Goal: Information Seeking & Learning: Learn about a topic

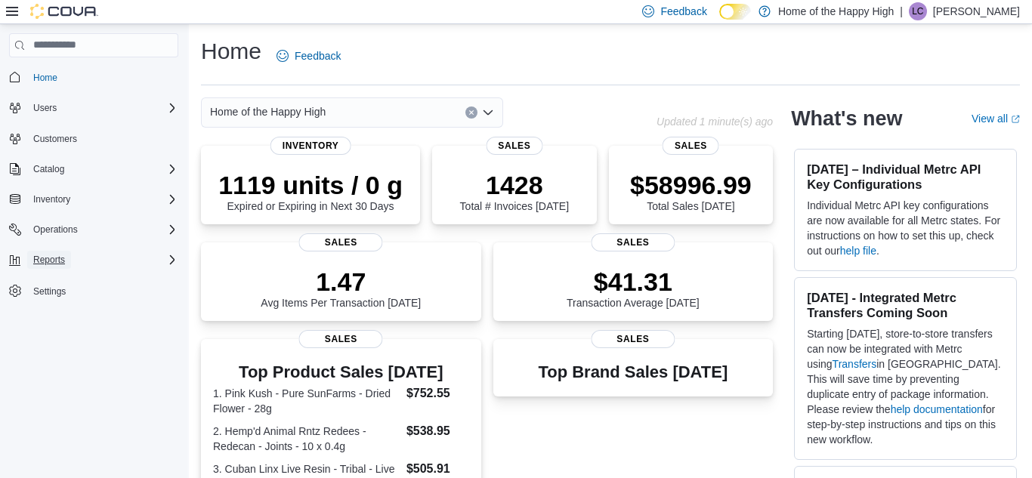
click at [60, 264] on span "Reports" at bounding box center [49, 260] width 32 height 12
click at [54, 320] on span "Reports" at bounding box center [43, 323] width 32 height 12
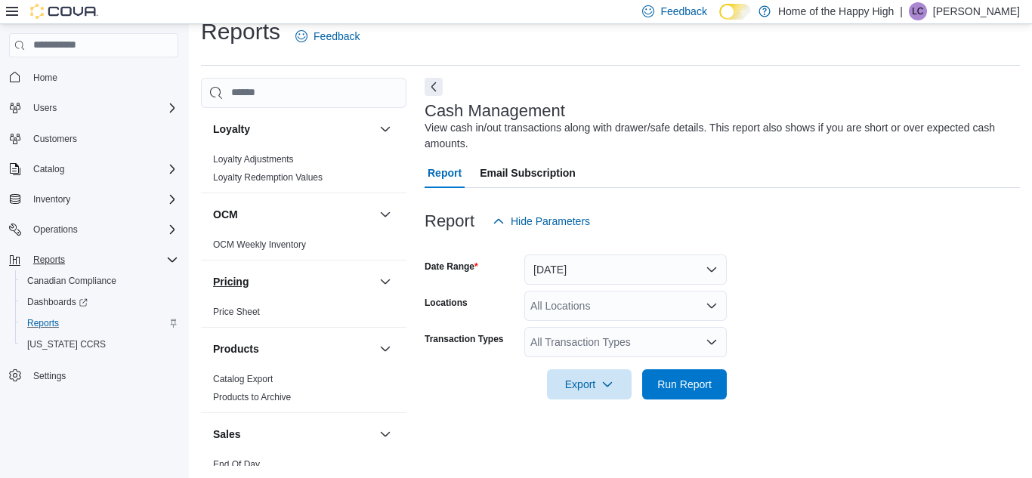
scroll to position [1098, 0]
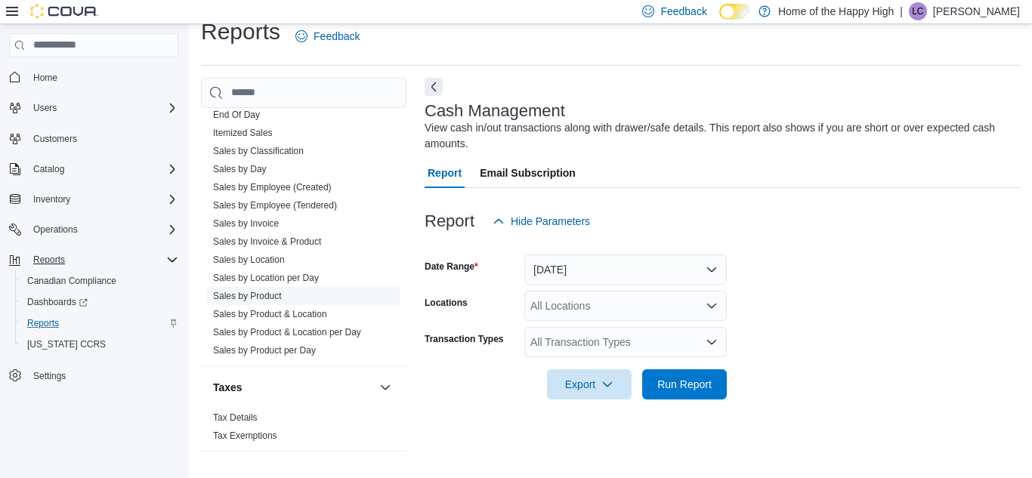
click at [274, 300] on link "Sales by Product" at bounding box center [247, 296] width 69 height 11
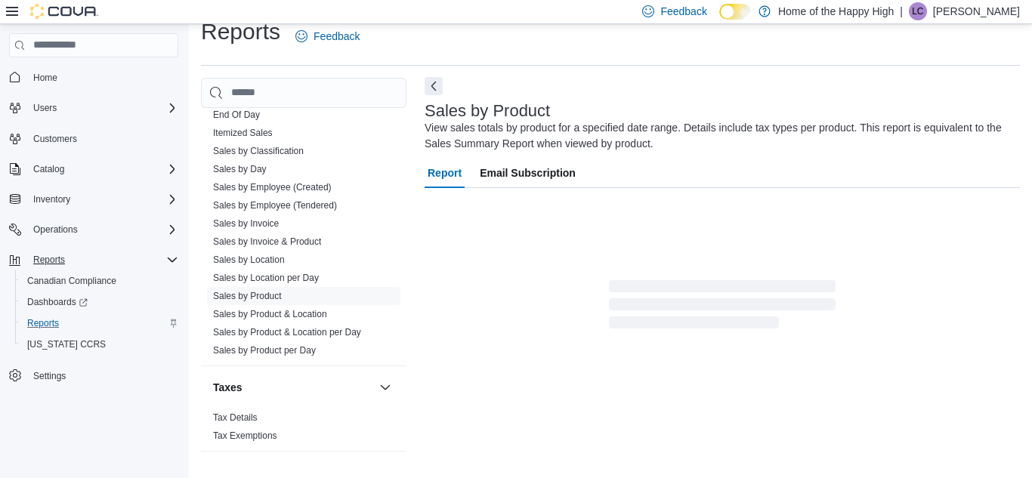
click at [436, 90] on button "Next" at bounding box center [434, 86] width 18 height 18
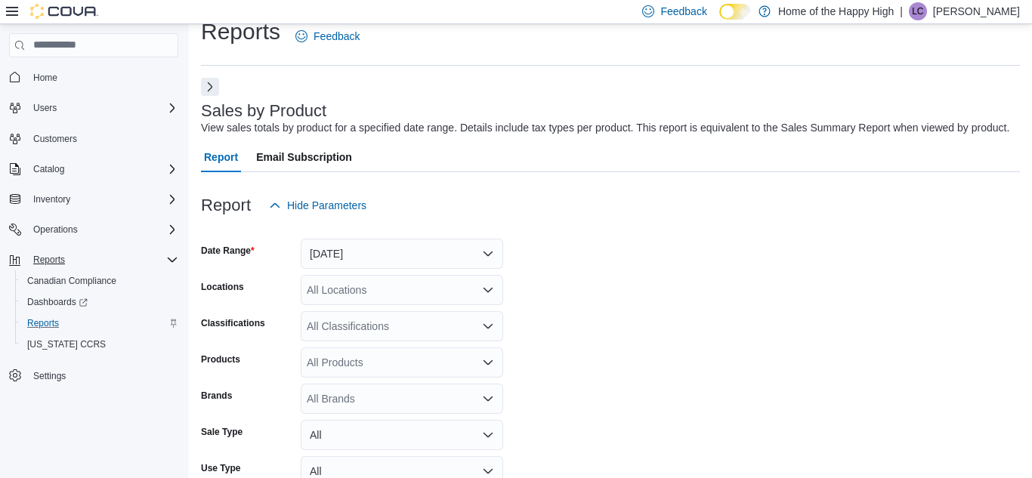
scroll to position [51, 0]
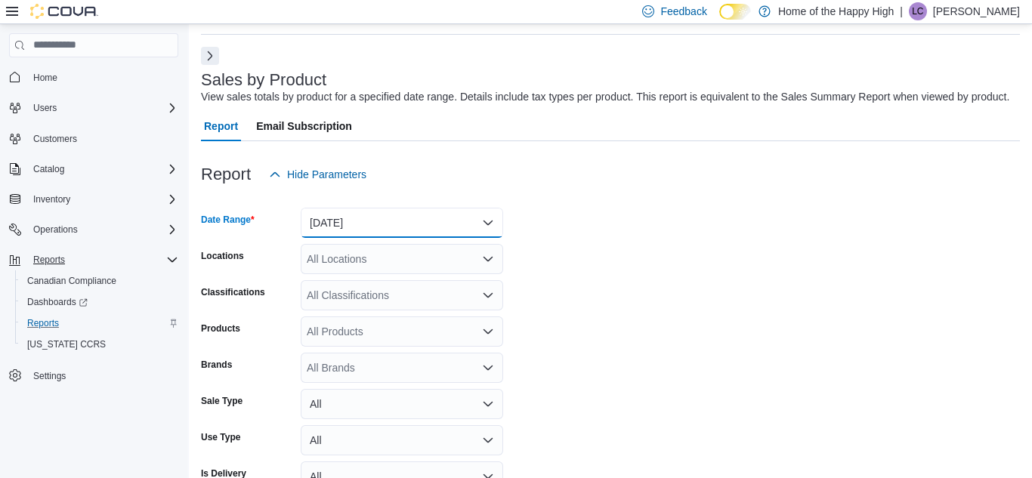
click at [388, 231] on button "[DATE]" at bounding box center [402, 223] width 203 height 30
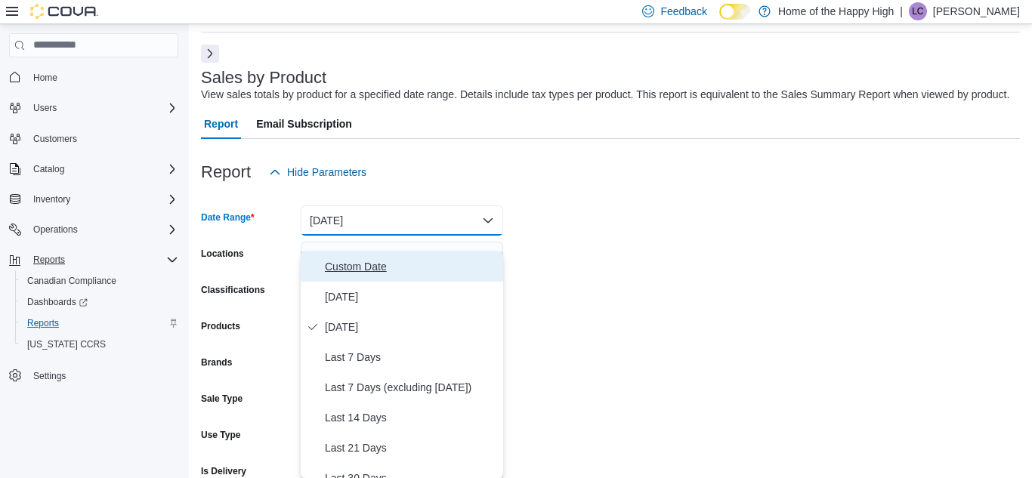
click at [369, 265] on span "Custom Date" at bounding box center [411, 267] width 172 height 18
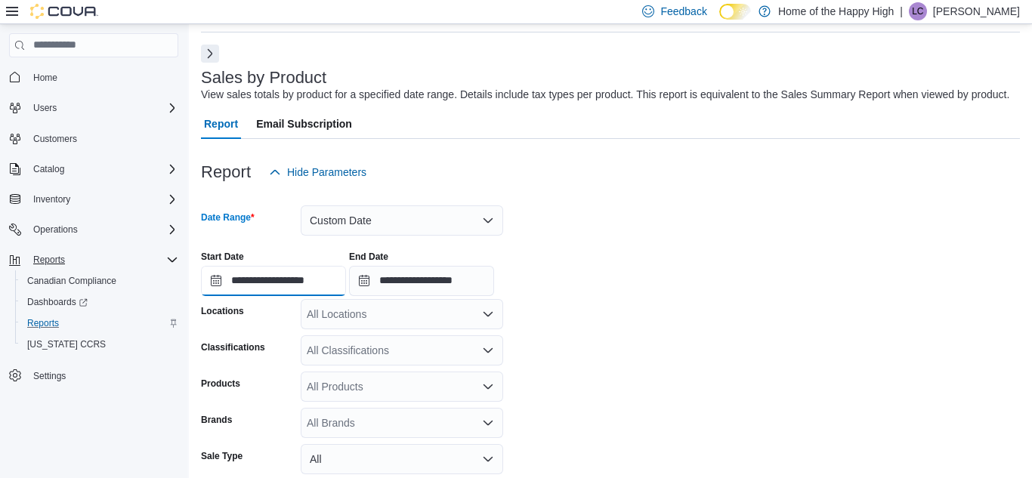
click at [342, 291] on input "**********" at bounding box center [273, 281] width 145 height 30
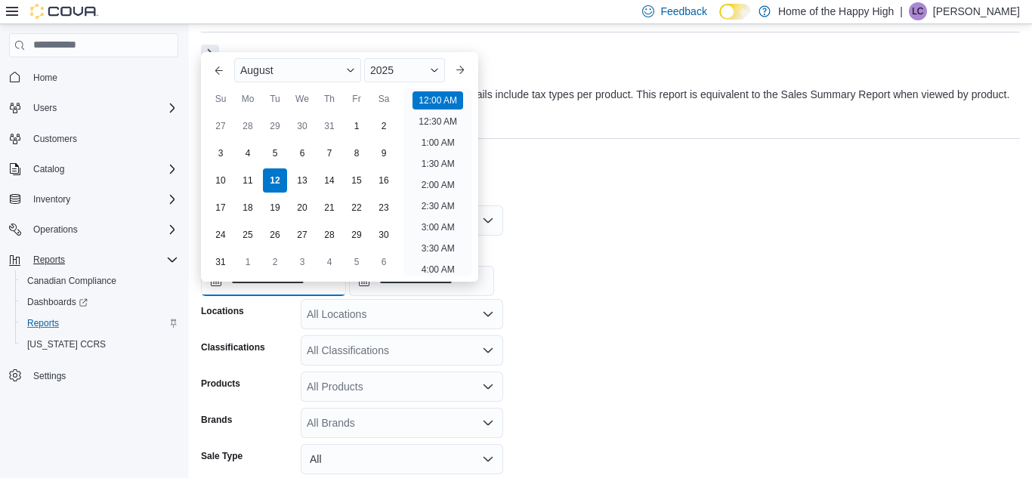
scroll to position [47, 0]
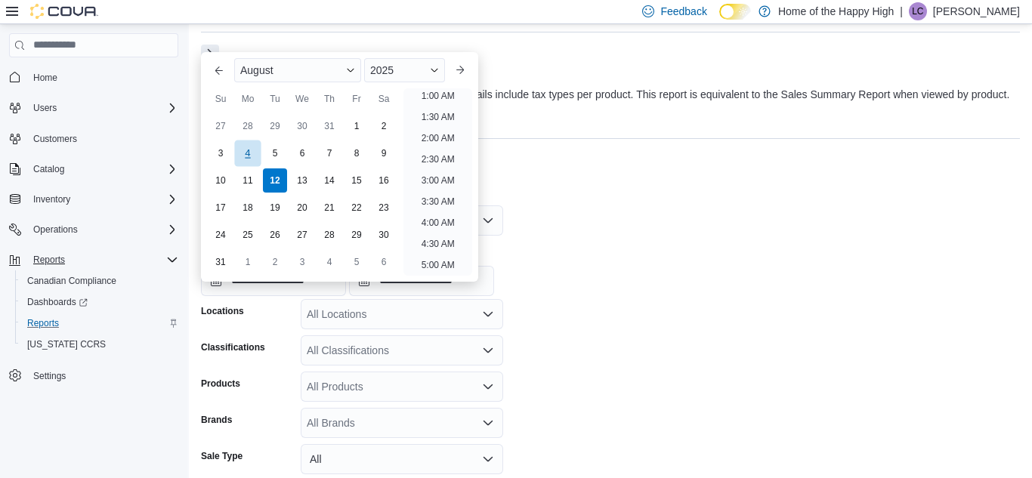
click at [253, 157] on div "4" at bounding box center [247, 153] width 26 height 26
type input "**********"
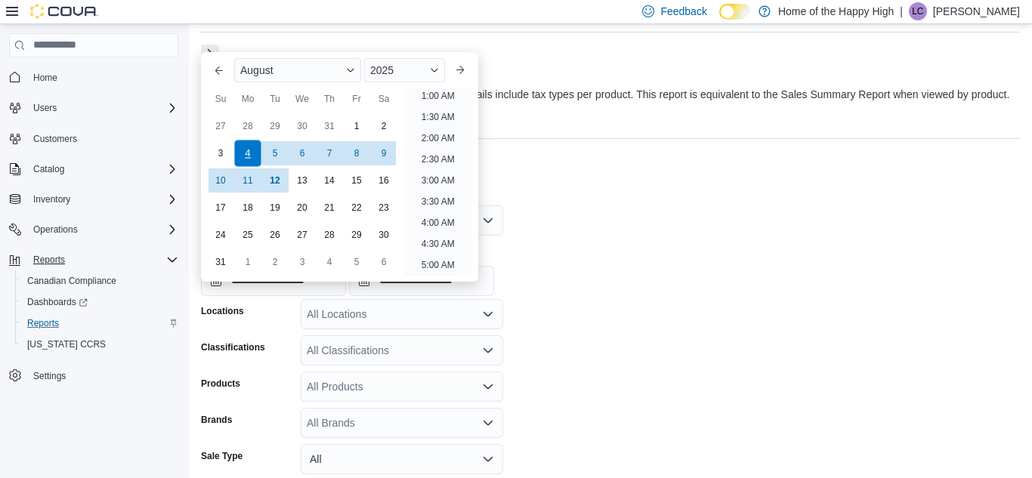
scroll to position [3, 0]
click at [435, 290] on input "**********" at bounding box center [421, 281] width 145 height 30
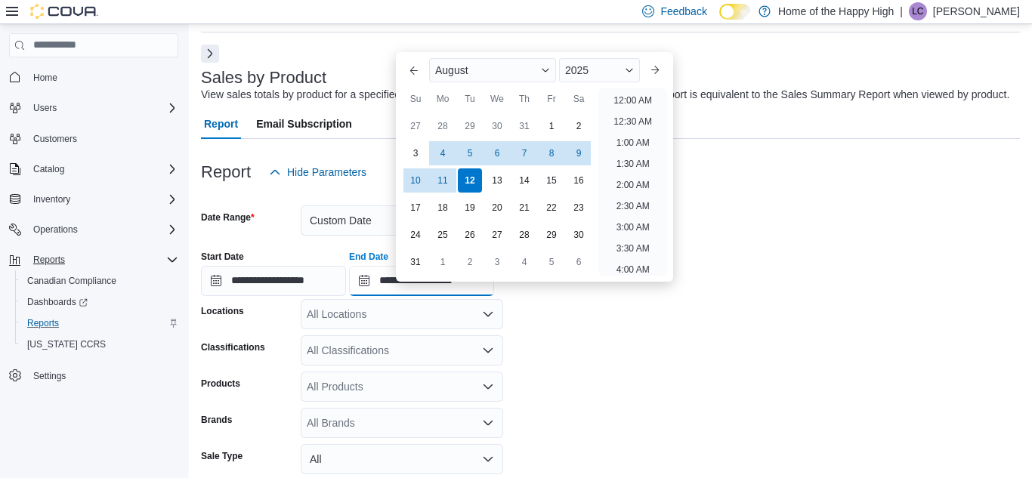
scroll to position [831, 0]
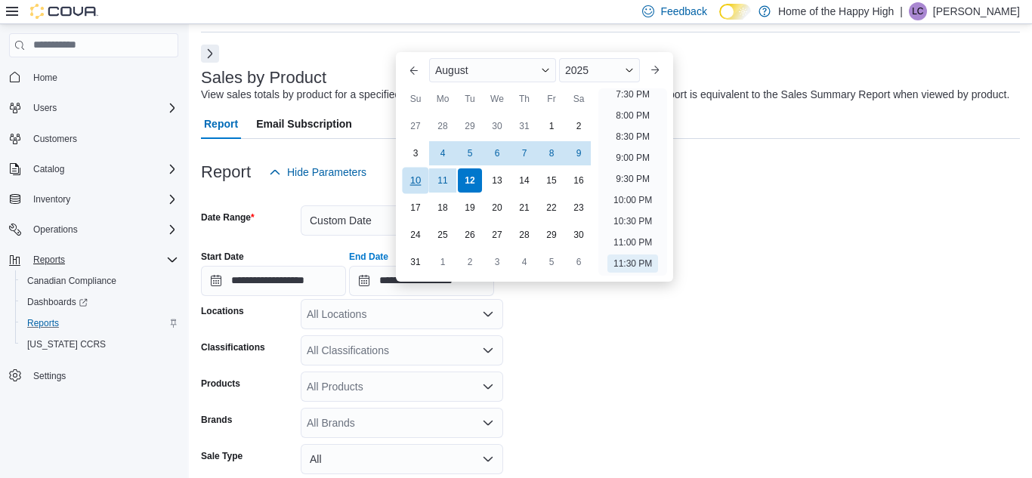
click at [418, 183] on div "10" at bounding box center [415, 180] width 26 height 26
type input "**********"
click at [378, 330] on div "All Locations" at bounding box center [402, 314] width 203 height 30
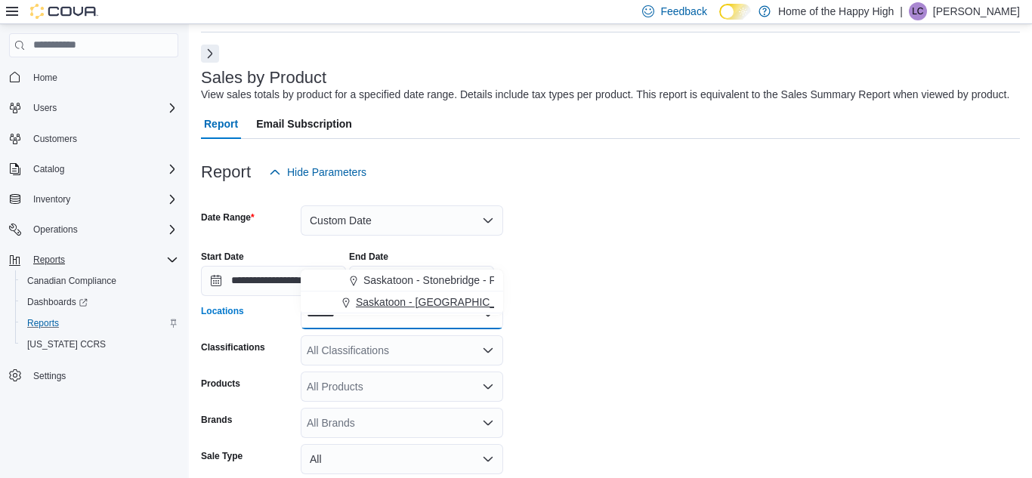
type input "*******"
click at [418, 308] on span "Saskatoon - [GEOGRAPHIC_DATA] - Prairie Records" at bounding box center [482, 302] width 252 height 15
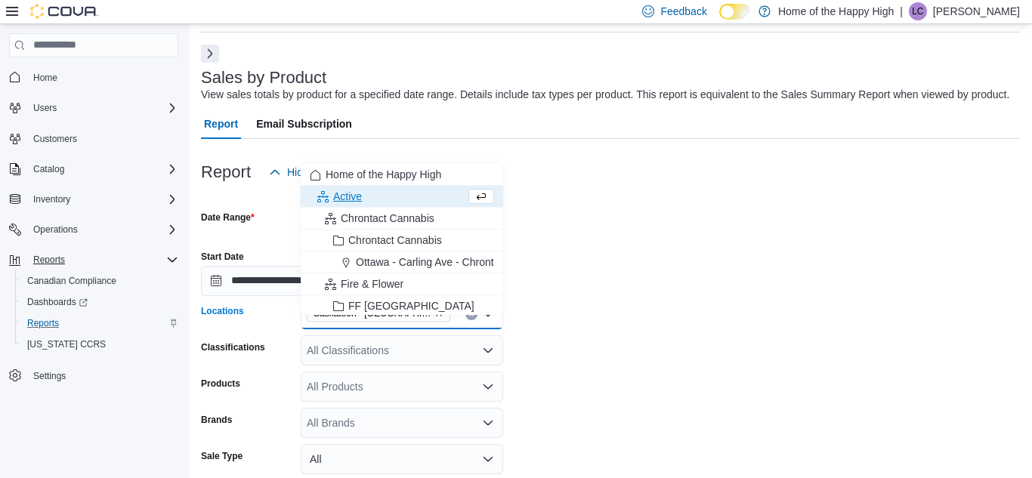
click at [590, 375] on form "**********" at bounding box center [610, 388] width 819 height 402
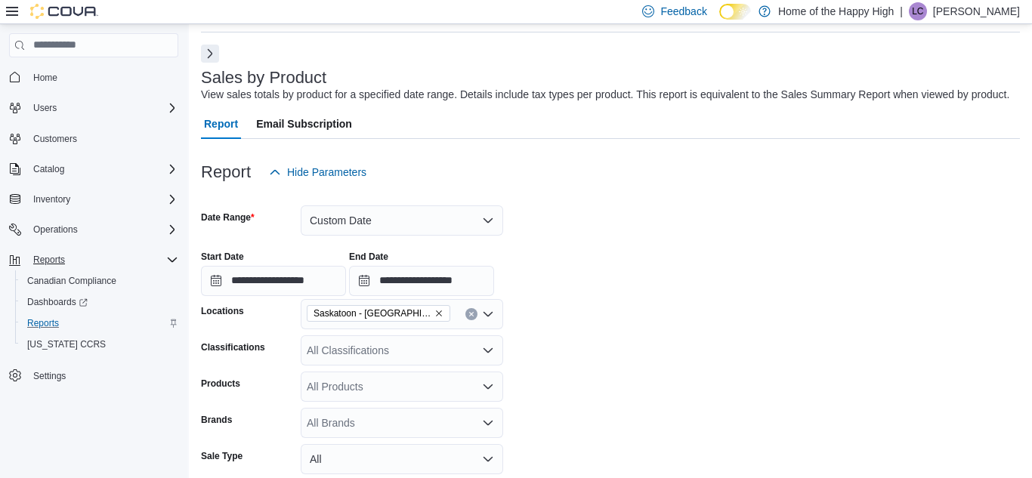
scroll to position [210, 0]
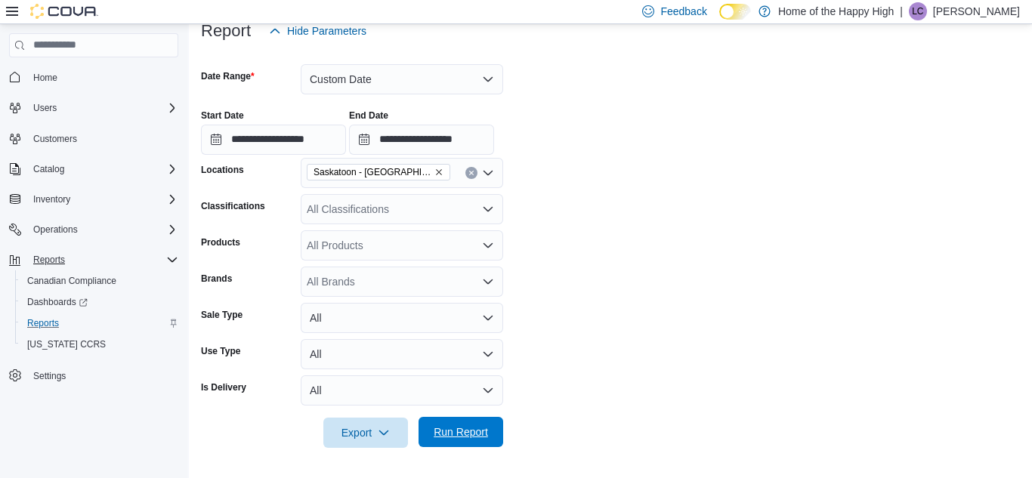
click at [490, 432] on span "Run Report" at bounding box center [461, 432] width 67 height 30
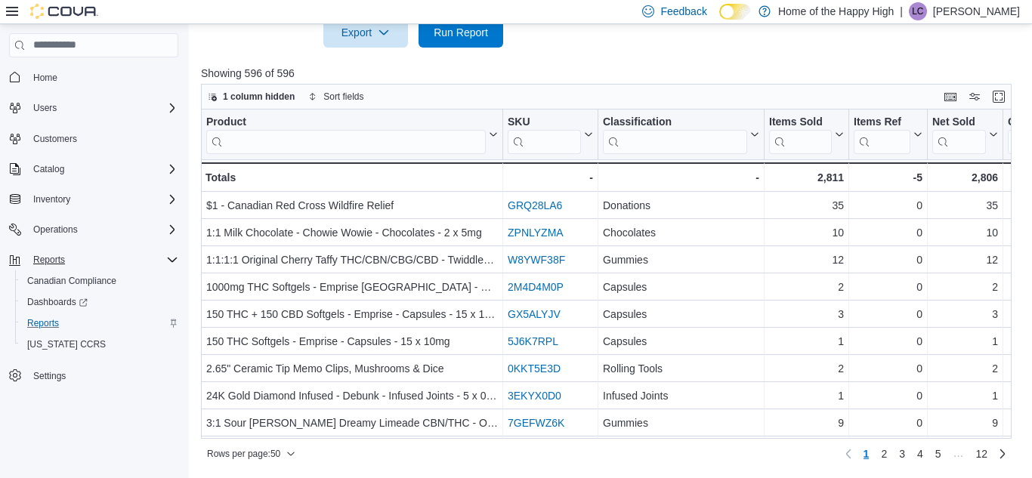
scroll to position [611, 0]
click at [337, 92] on span "Sort fields" at bounding box center [343, 97] width 40 height 12
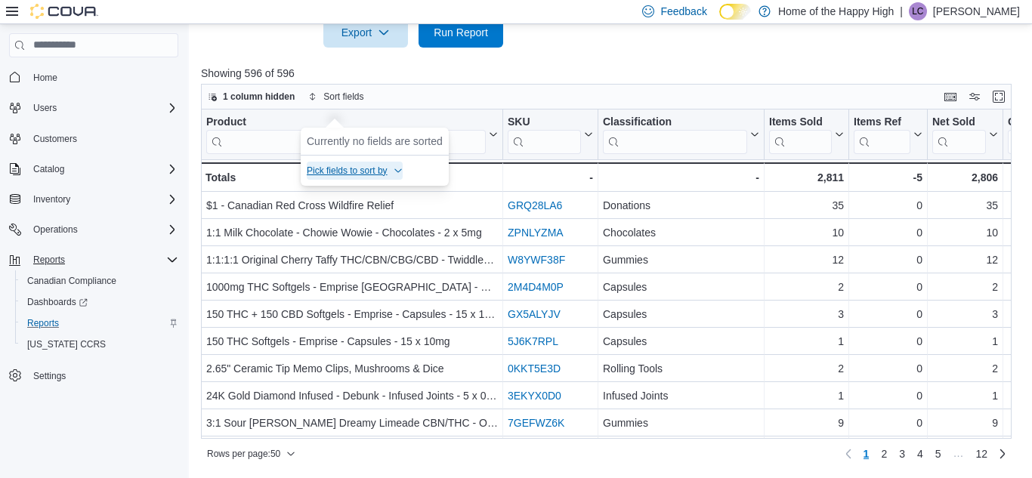
click at [358, 162] on span "Pick fields to sort by" at bounding box center [355, 171] width 96 height 18
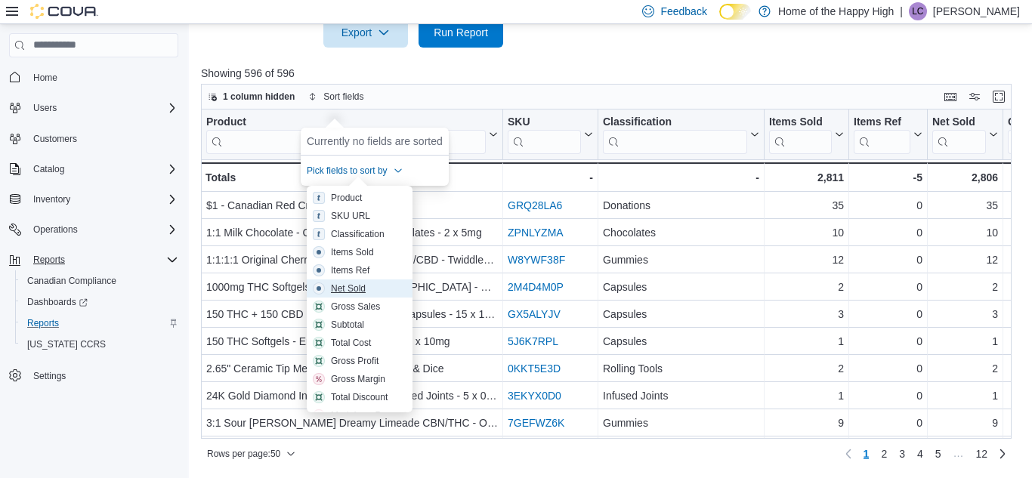
click at [361, 283] on div "Net Sold" at bounding box center [348, 289] width 35 height 12
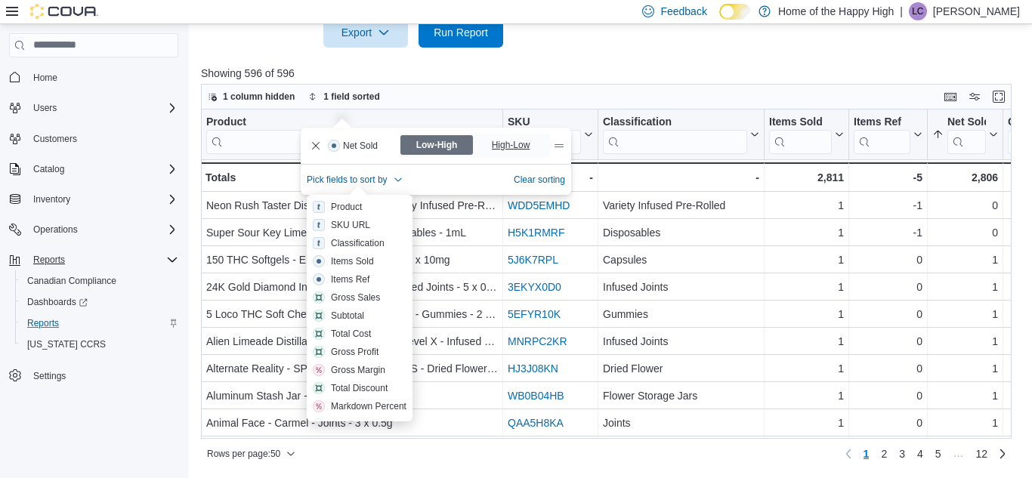
click at [510, 134] on span "High-Low" at bounding box center [513, 145] width 42 height 23
click at [559, 93] on div "1 column hidden 1 field sorted" at bounding box center [606, 97] width 811 height 26
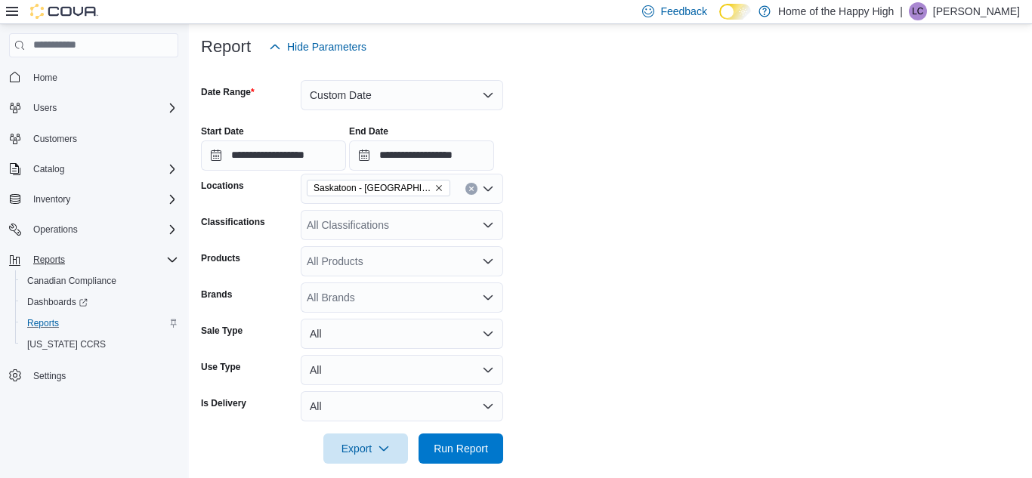
scroll to position [126, 0]
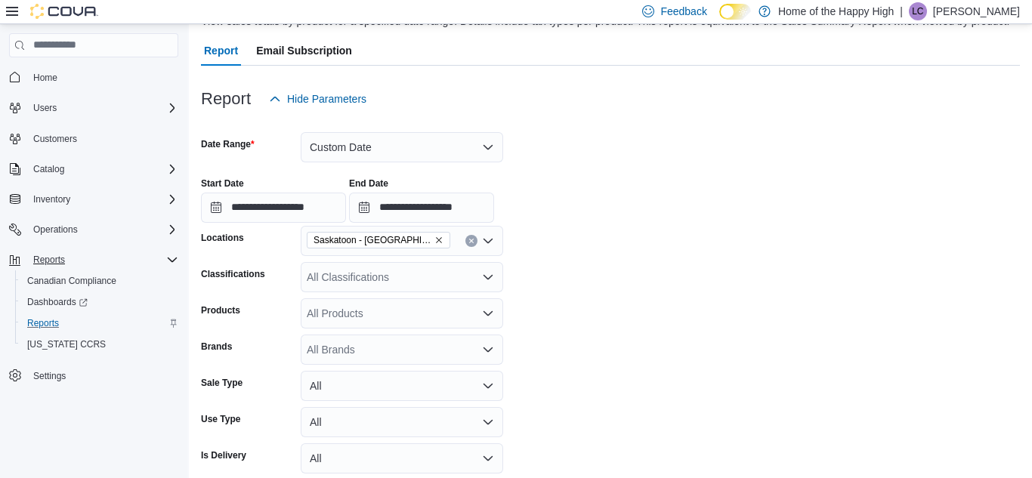
click at [472, 244] on icon "Clear input" at bounding box center [472, 241] width 6 height 6
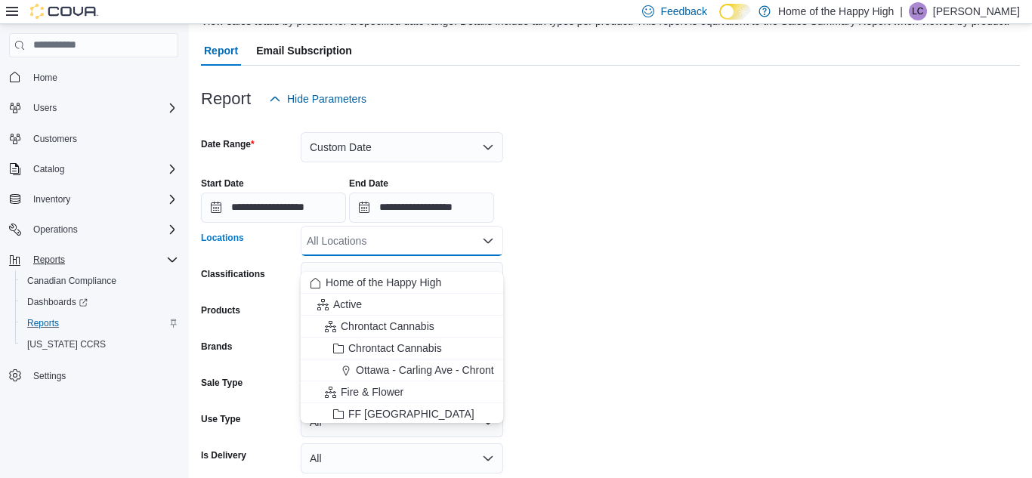
click at [429, 252] on div "All Locations Combo box. Selected. Combo box input. All Locations. Type some te…" at bounding box center [402, 241] width 203 height 30
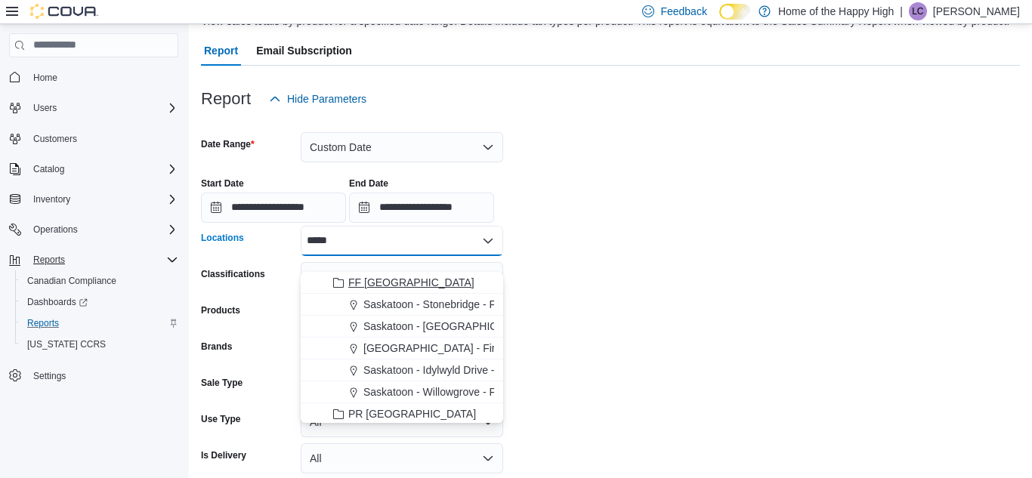
type input "*****"
click at [447, 280] on div "FF [GEOGRAPHIC_DATA]" at bounding box center [402, 282] width 184 height 15
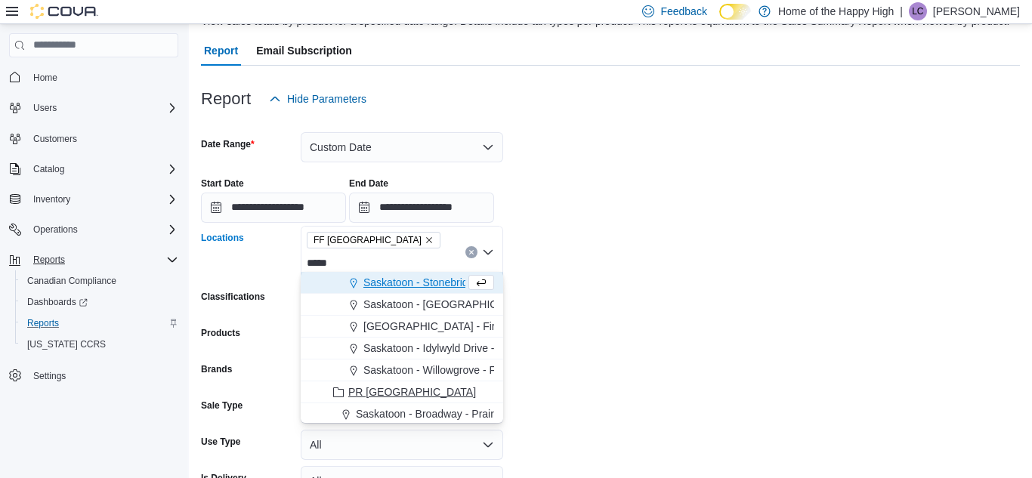
type input "*****"
click at [406, 399] on span "PR [GEOGRAPHIC_DATA]" at bounding box center [412, 392] width 128 height 15
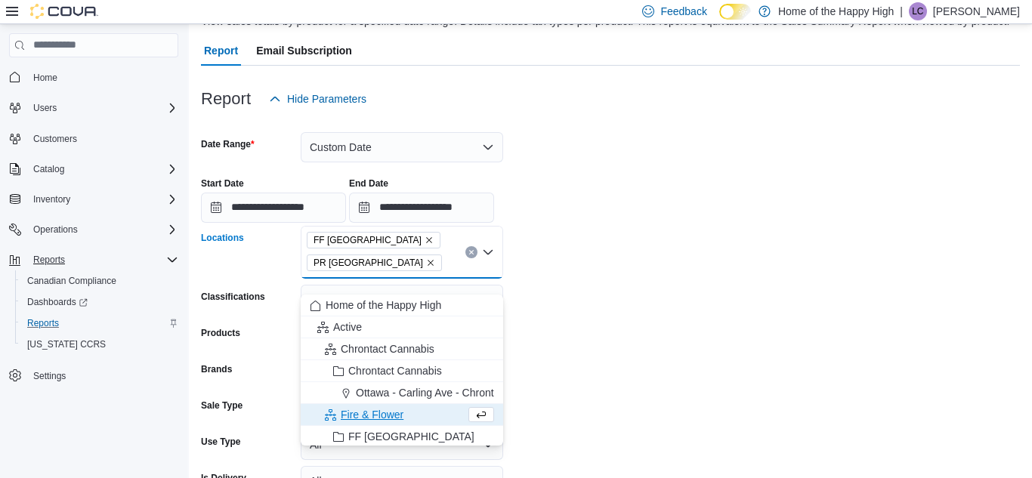
click at [676, 297] on form "**********" at bounding box center [610, 326] width 819 height 425
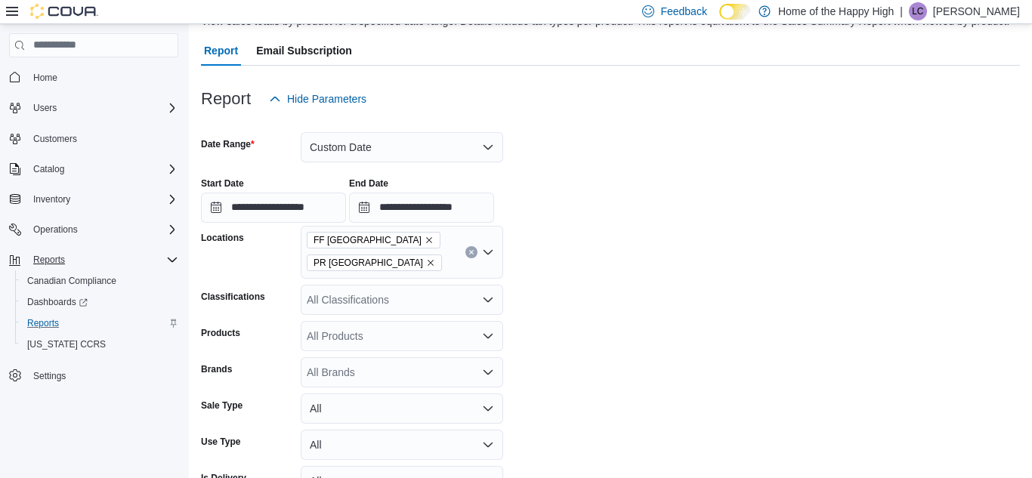
scroll to position [633, 0]
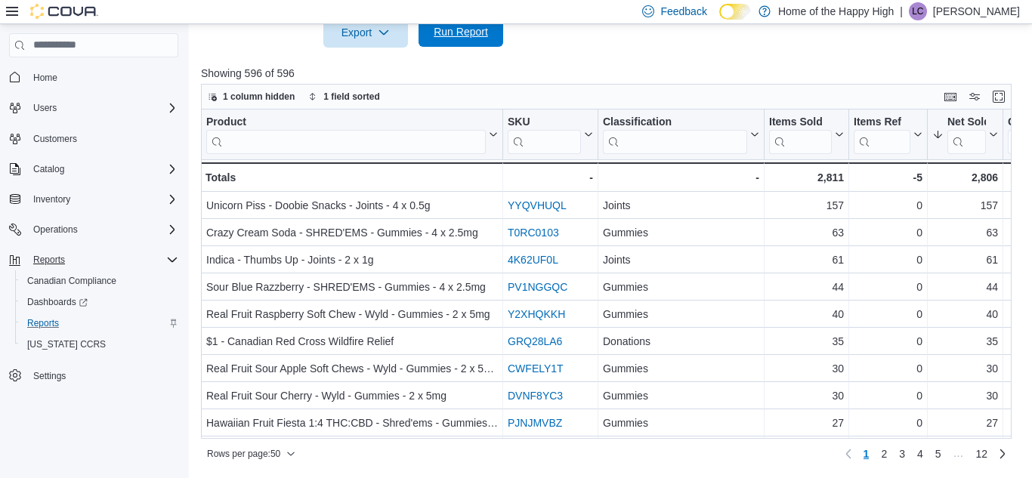
click at [468, 32] on span "Run Report" at bounding box center [461, 31] width 54 height 15
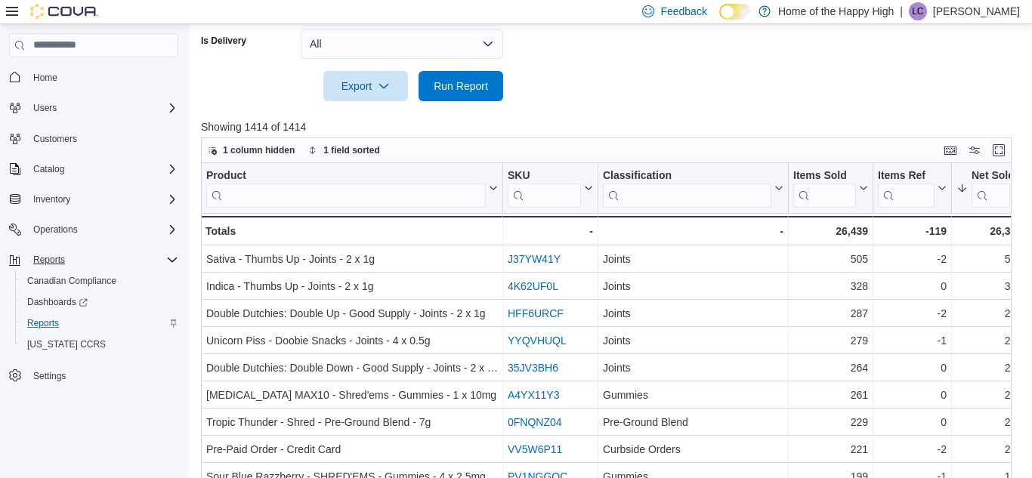
scroll to position [578, 0]
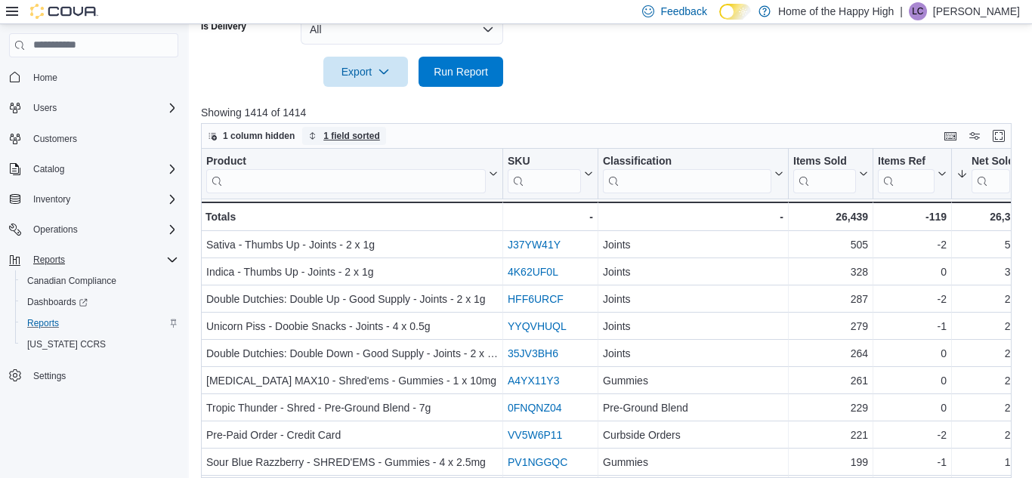
click at [361, 141] on span "1 field sorted" at bounding box center [344, 136] width 72 height 18
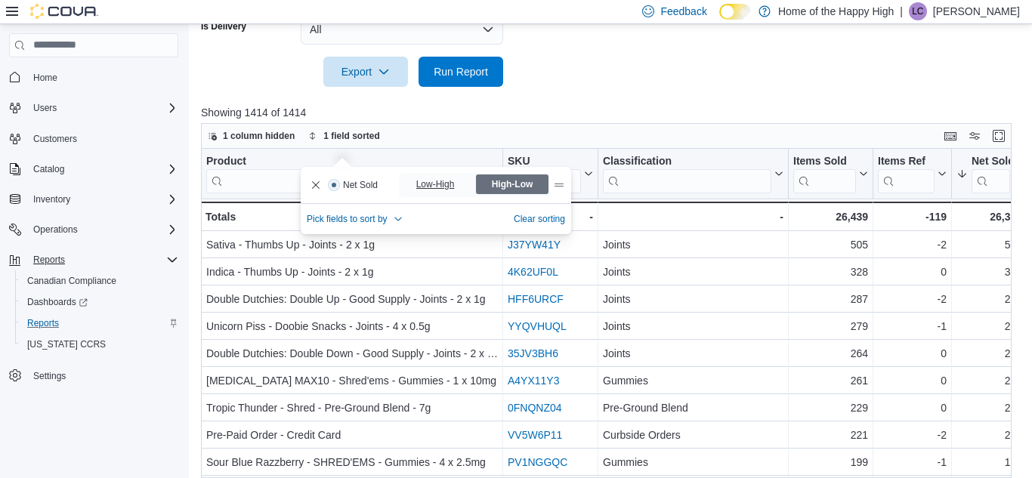
click at [421, 182] on span "Low-High" at bounding box center [437, 184] width 42 height 23
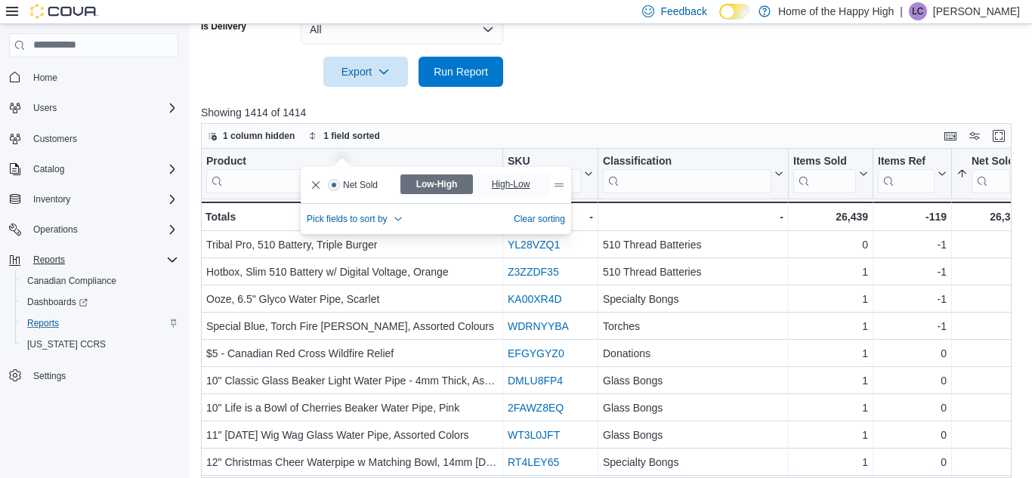
click at [490, 181] on span "High-Low" at bounding box center [512, 185] width 73 height 20
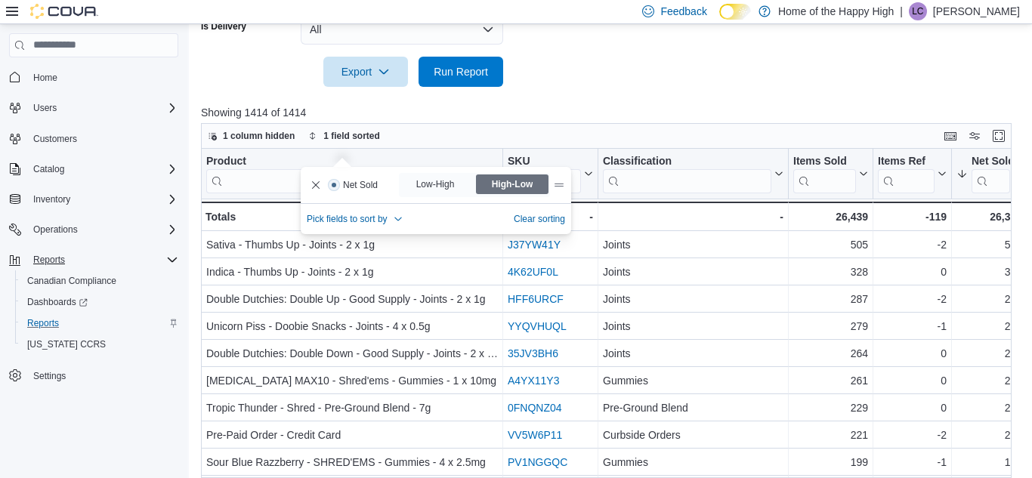
click at [585, 120] on p "Showing 1414 of 1414" at bounding box center [610, 112] width 819 height 15
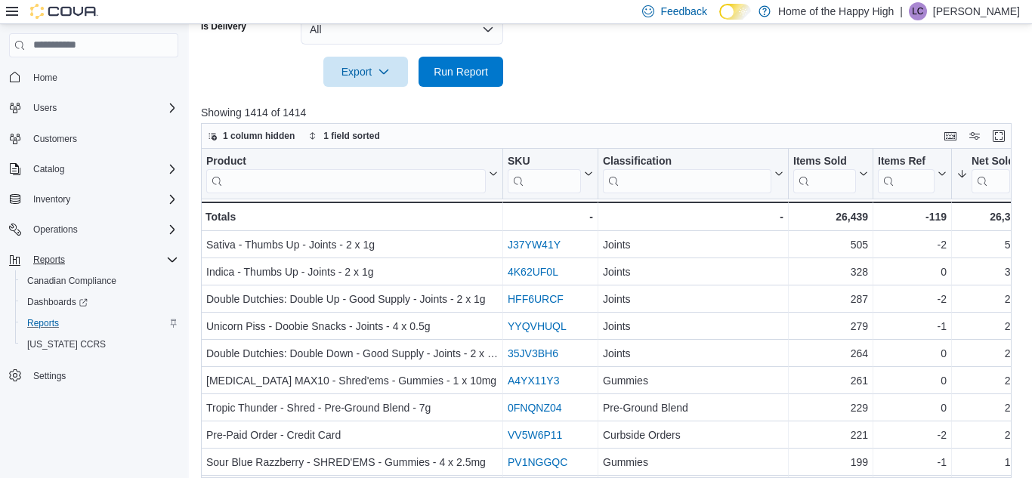
scroll to position [633, 0]
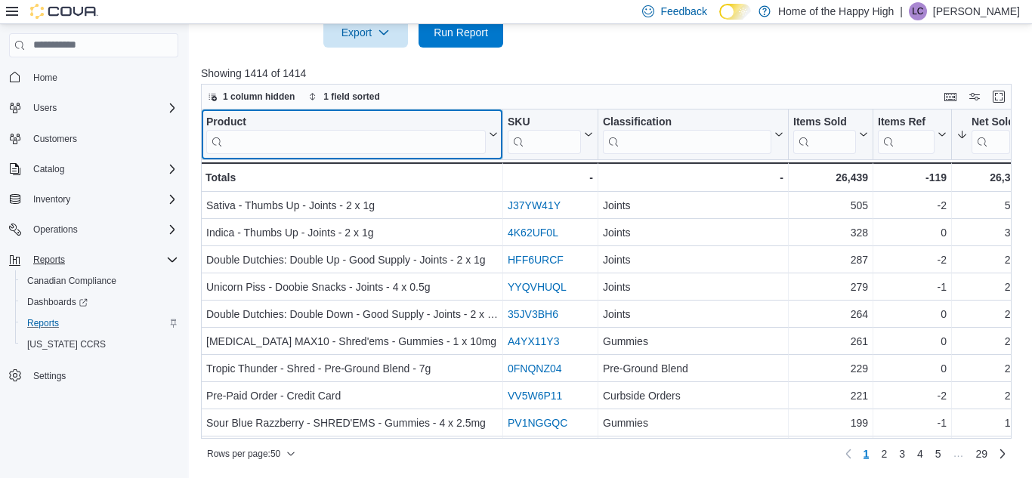
click at [423, 147] on input "search" at bounding box center [346, 141] width 280 height 24
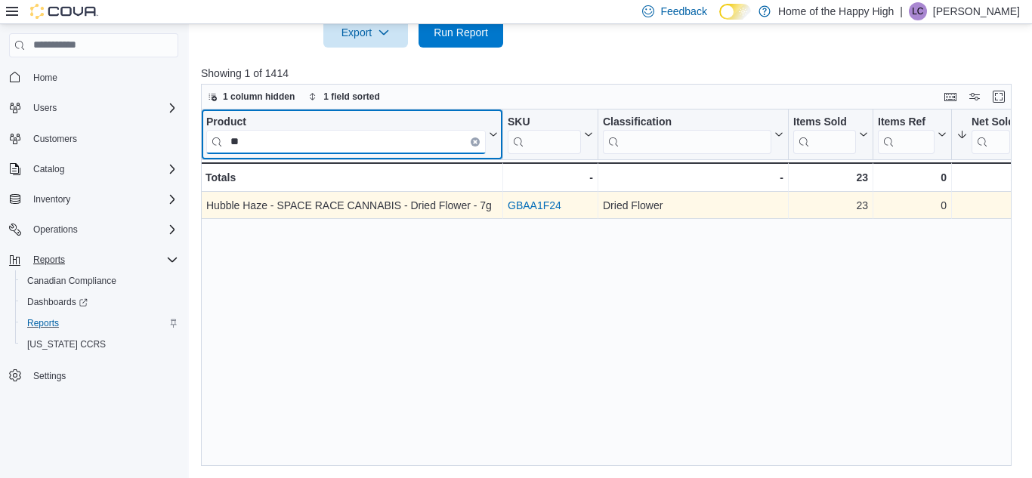
type input "*"
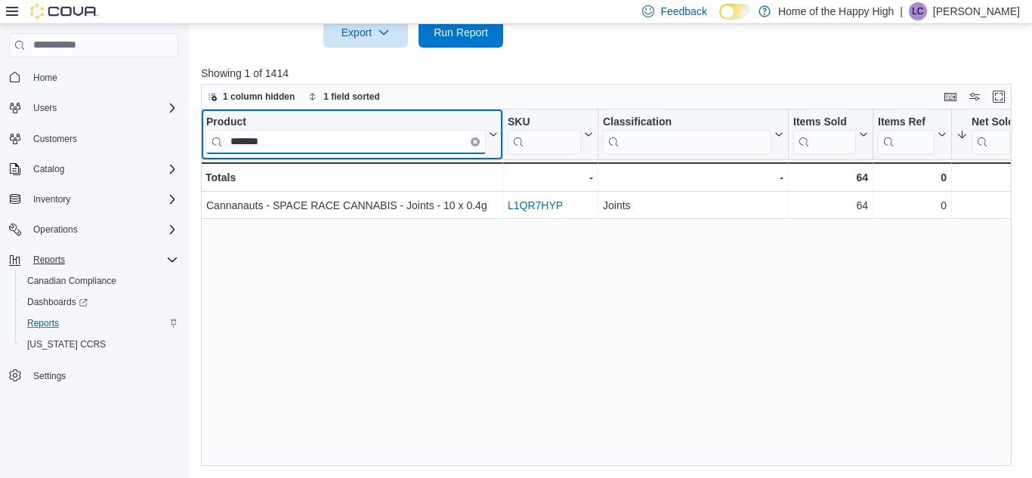
type input "*******"
click at [473, 139] on icon "Clear input" at bounding box center [475, 141] width 5 height 5
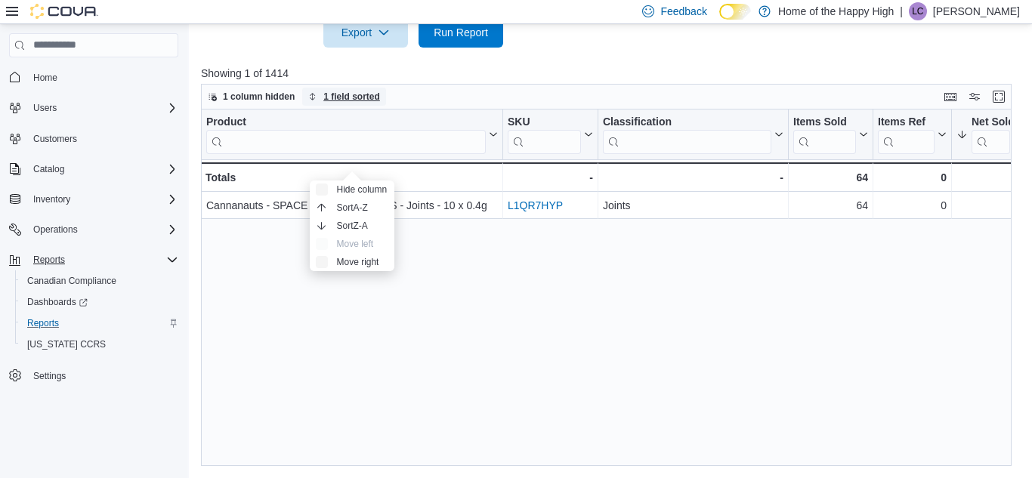
click at [365, 104] on span "1 field sorted" at bounding box center [344, 97] width 72 height 18
click at [354, 96] on span "1 field sorted" at bounding box center [351, 97] width 57 height 12
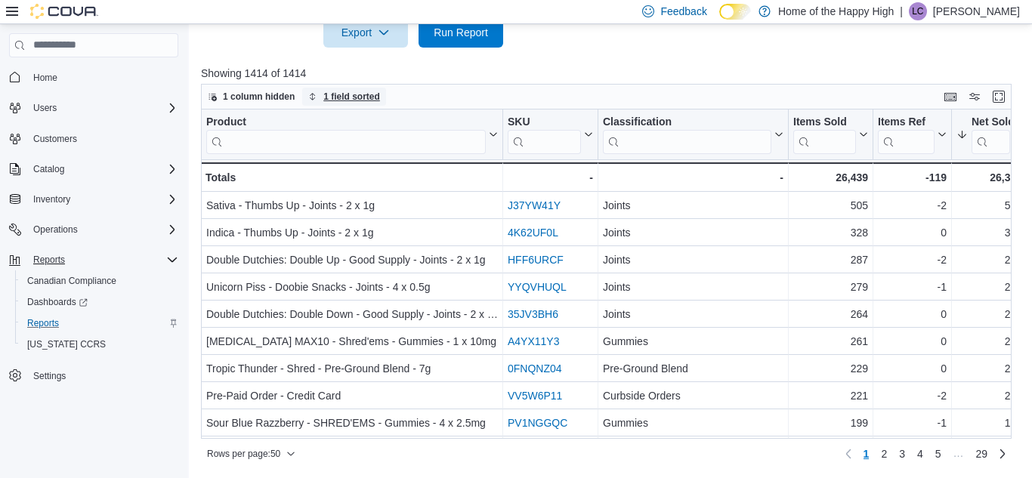
click at [336, 96] on span "1 field sorted" at bounding box center [351, 97] width 57 height 12
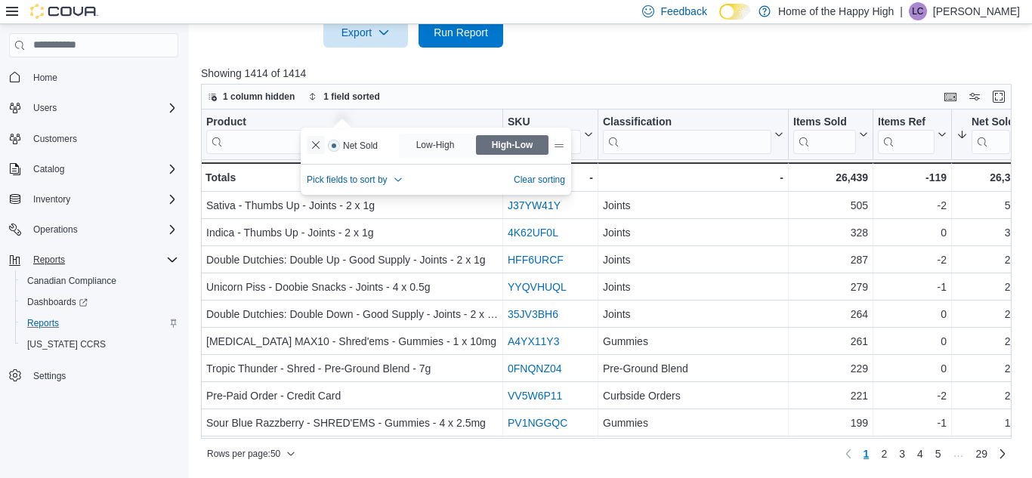
click at [307, 136] on button "Remove Net Sold from data grid sort" at bounding box center [316, 145] width 18 height 18
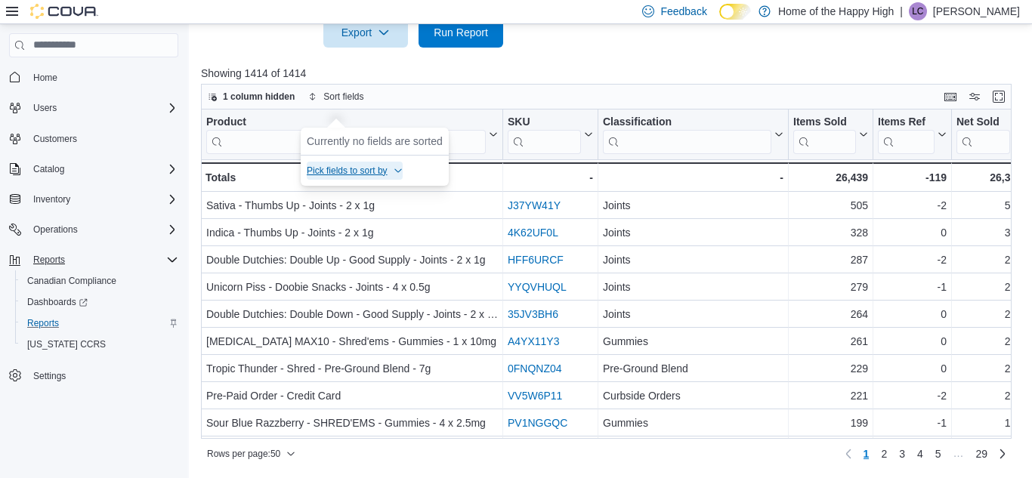
click at [333, 165] on span "Pick fields to sort by" at bounding box center [347, 171] width 81 height 12
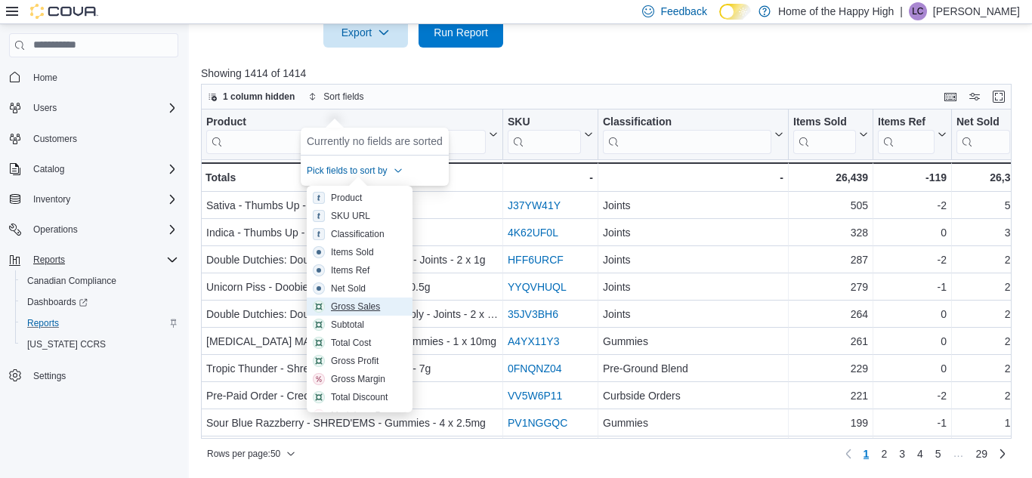
click at [360, 301] on div "Gross Sales" at bounding box center [355, 307] width 49 height 12
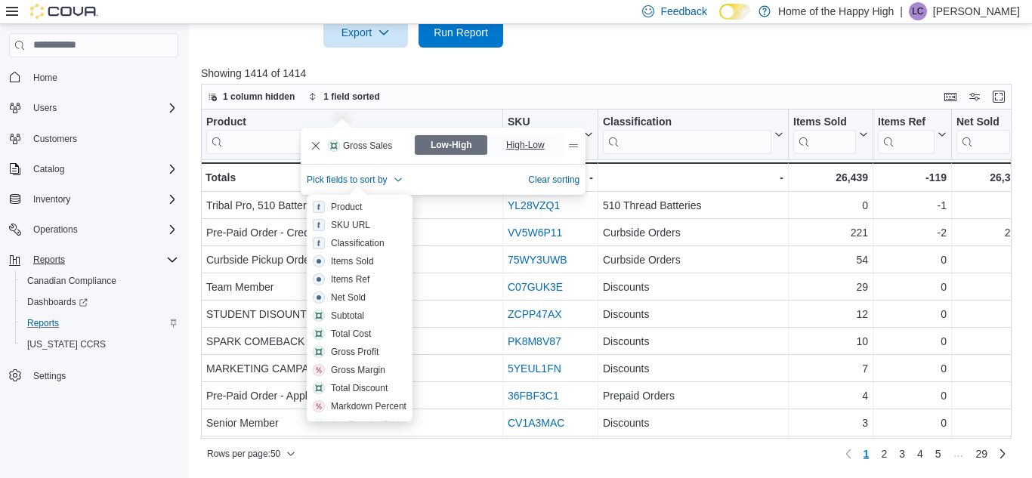
click at [499, 135] on span "High-Low" at bounding box center [527, 145] width 73 height 20
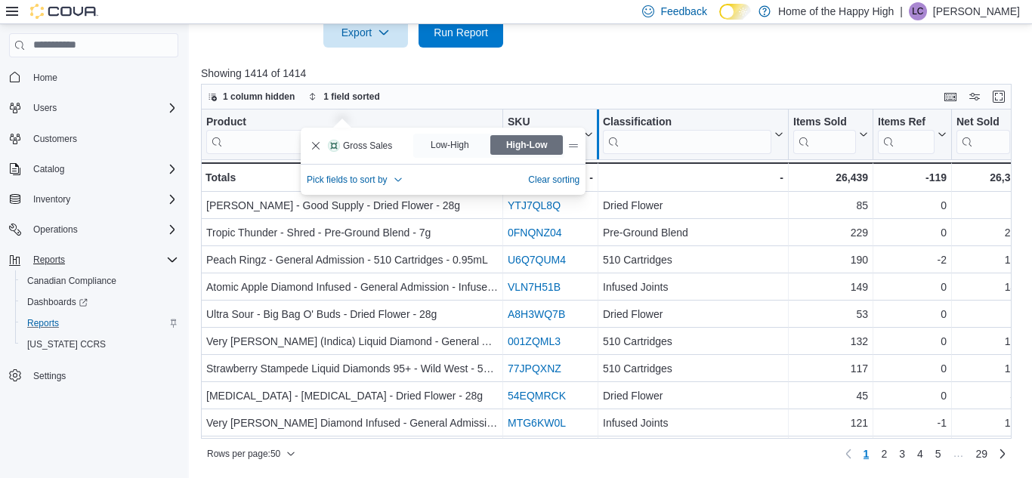
click at [598, 125] on div at bounding box center [598, 135] width 12 height 50
click at [376, 174] on span "Pick fields to sort by" at bounding box center [347, 180] width 81 height 12
